Goal: Task Accomplishment & Management: Use online tool/utility

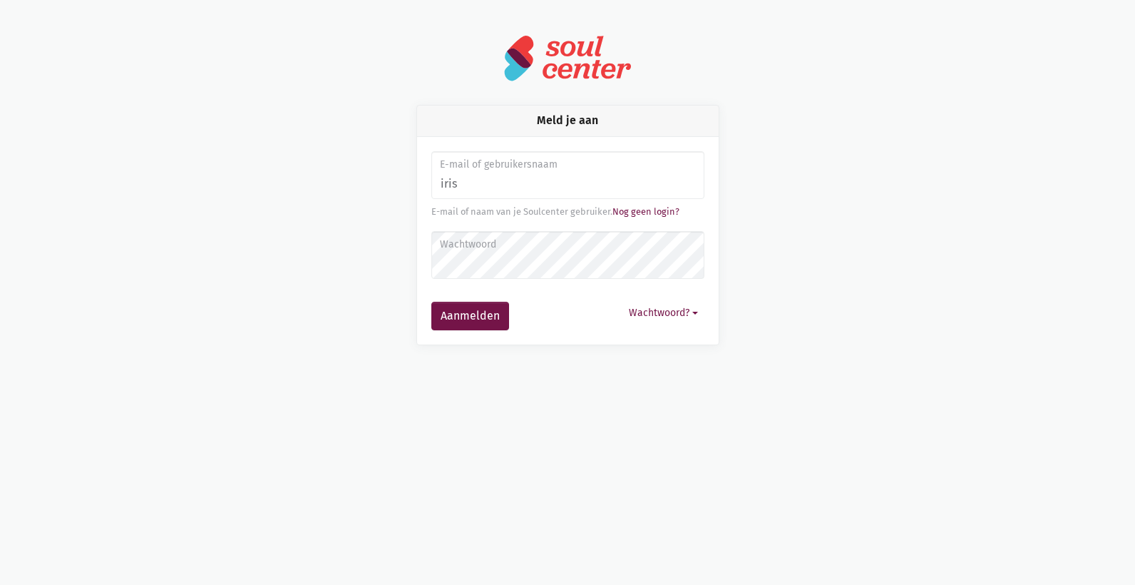
type input "[EMAIL_ADDRESS][DOMAIN_NAME]"
click at [513, 247] on label "Wachtwoord" at bounding box center [567, 245] width 255 height 16
click at [431, 302] on button "Aanmelden" at bounding box center [470, 316] width 78 height 29
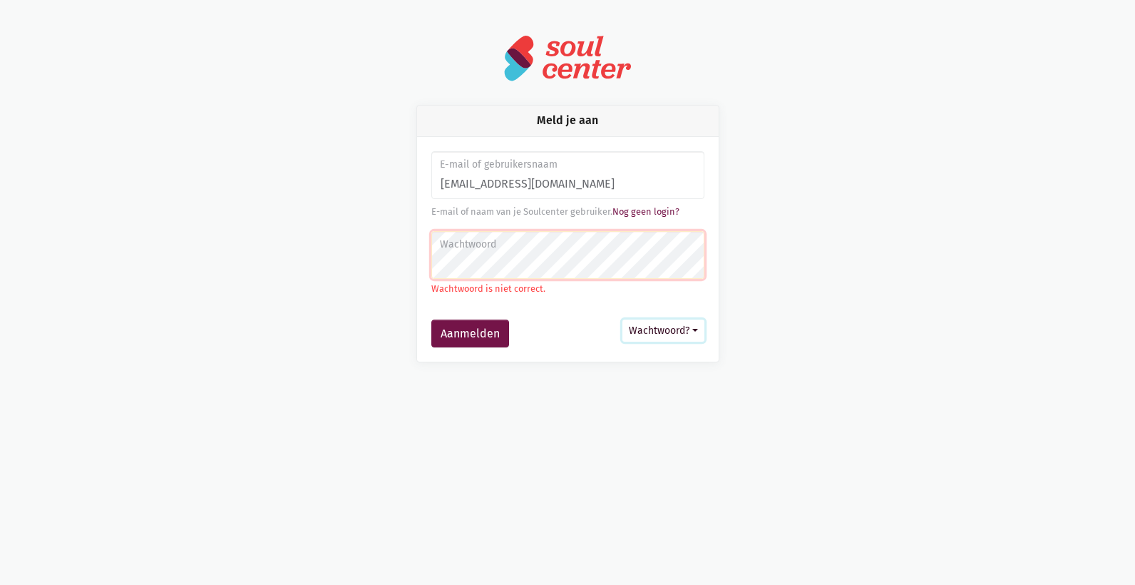
click at [679, 328] on button "Wachtwoord?" at bounding box center [664, 330] width 82 height 22
click at [649, 364] on link "Aanmelden zonder wachtwoord" at bounding box center [594, 364] width 218 height 24
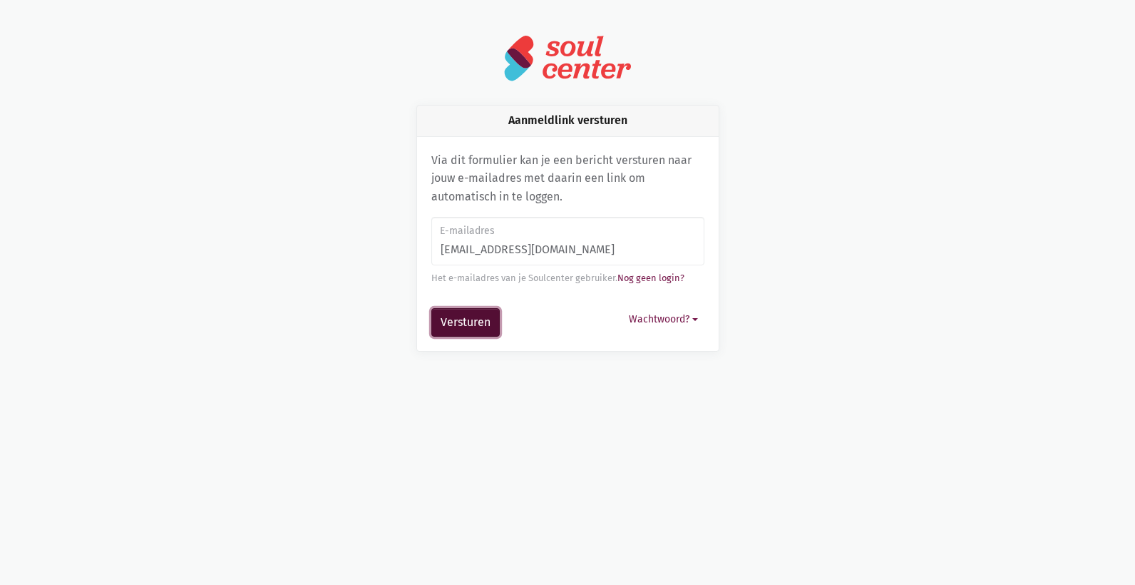
click at [464, 319] on button "Versturen" at bounding box center [465, 322] width 68 height 29
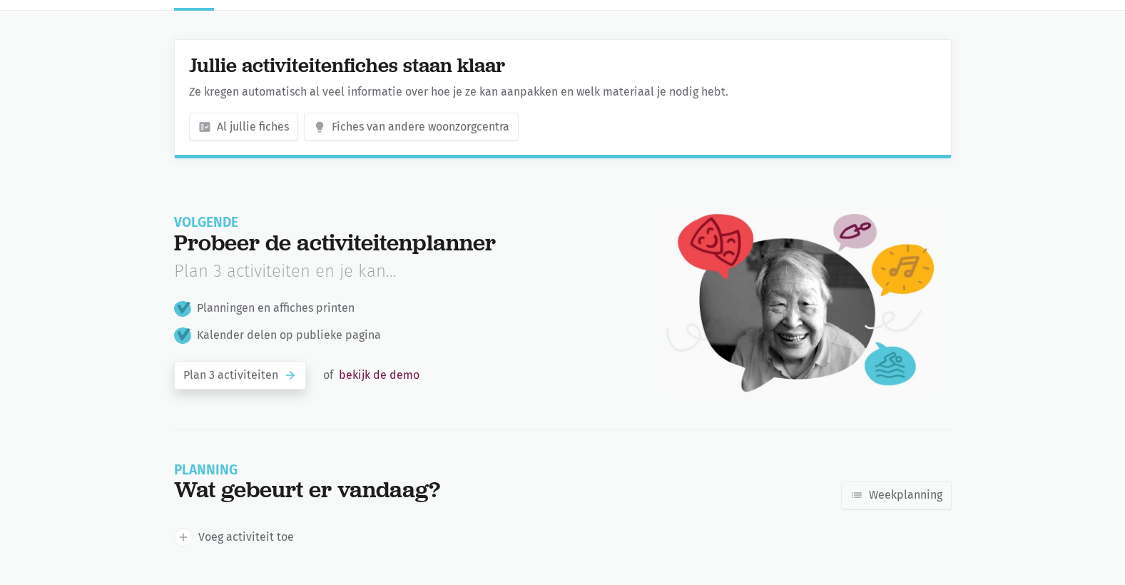
scroll to position [44, 0]
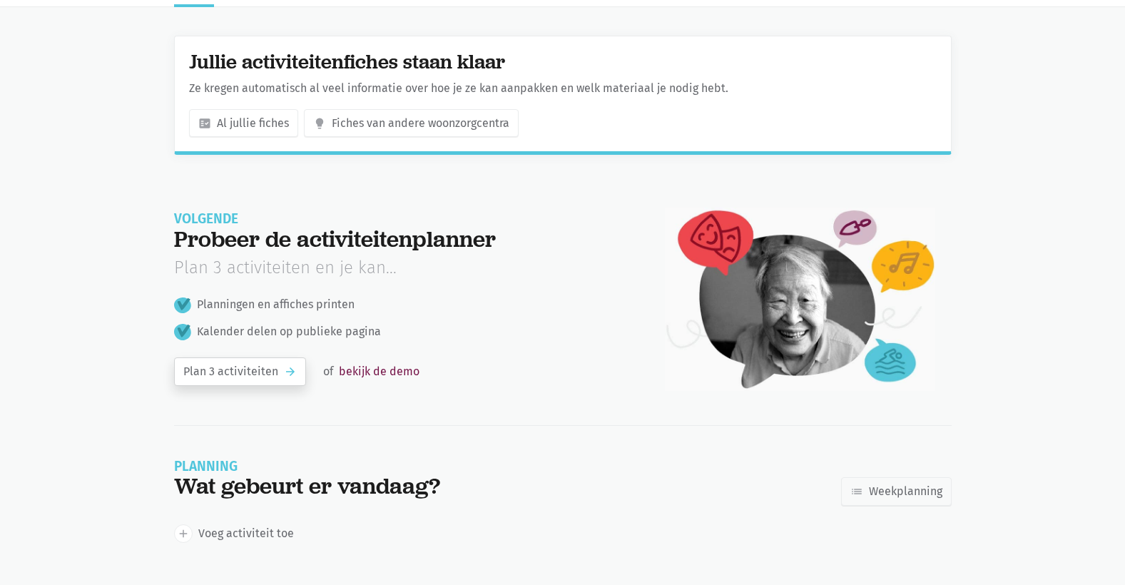
click at [269, 374] on link "Plan 3 activiteiten arrow_forward" at bounding box center [240, 371] width 132 height 29
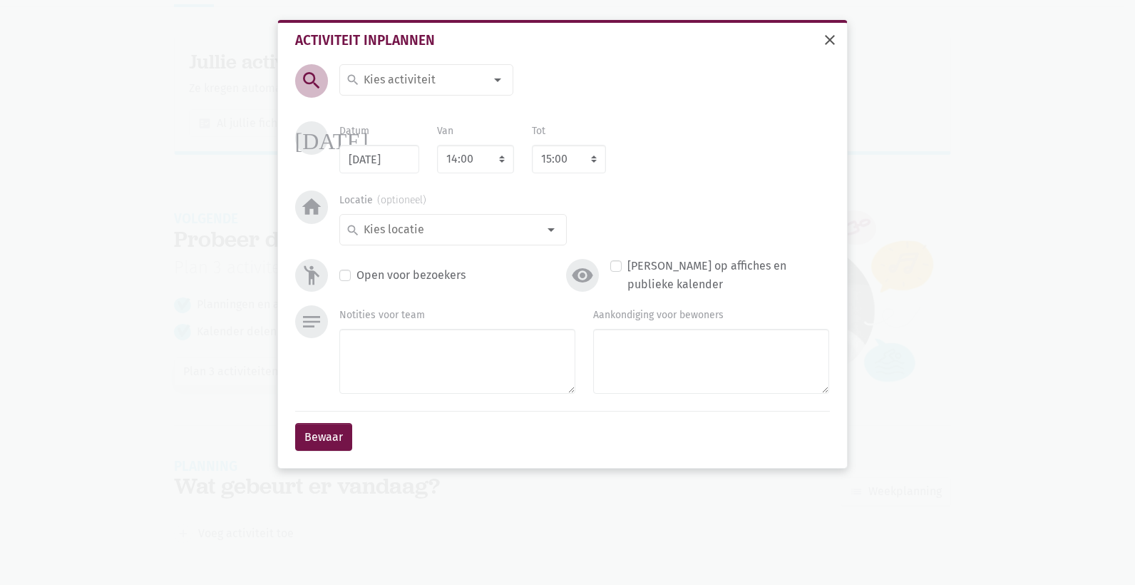
click at [831, 42] on span "close" at bounding box center [830, 39] width 17 height 17
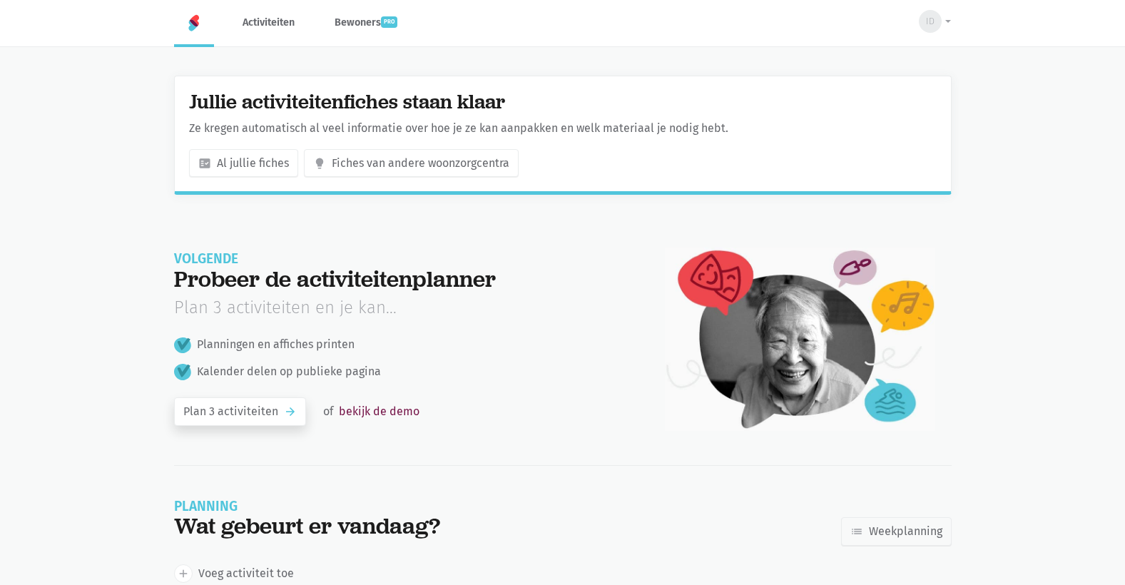
scroll to position [0, 0]
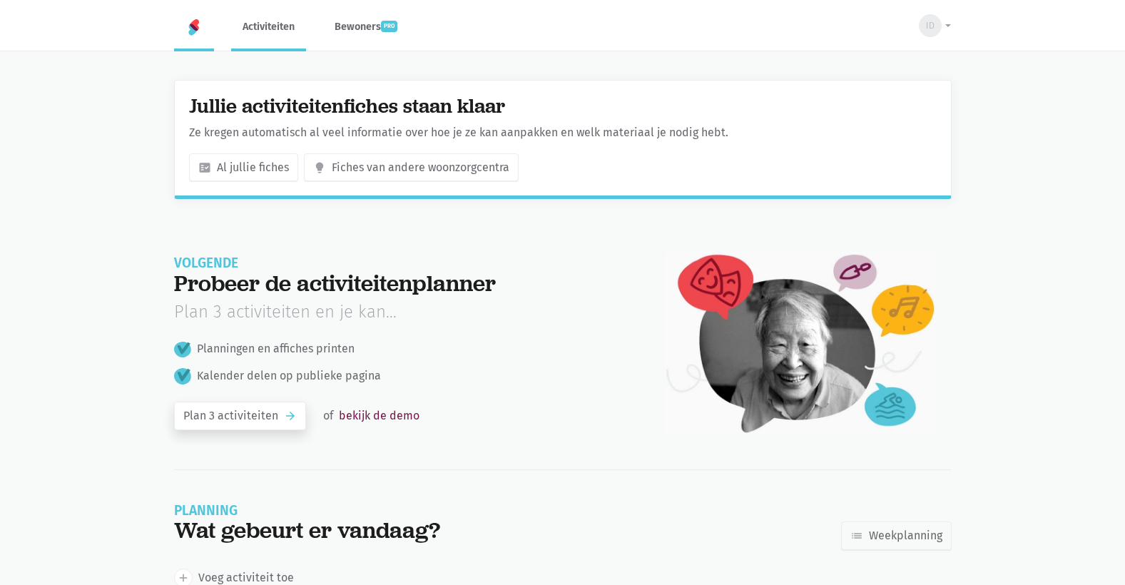
click at [284, 27] on link "Activiteiten" at bounding box center [268, 27] width 75 height 48
